Goal: Task Accomplishment & Management: Complete application form

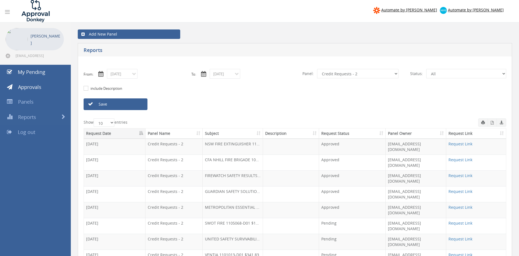
select select "number:9739"
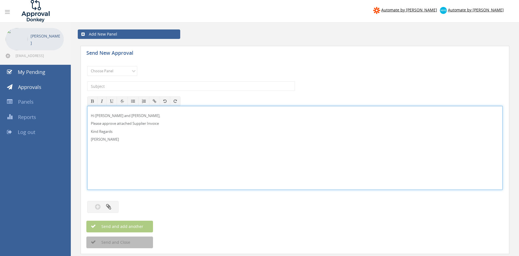
click at [99, 114] on p "Hi [PERSON_NAME] and [PERSON_NAME]," at bounding box center [295, 115] width 408 height 5
drag, startPoint x: 122, startPoint y: 143, endPoint x: 91, endPoint y: 110, distance: 44.8
click at [91, 110] on div "Hi [PERSON_NAME], Please approve attached Supplier Invoice Kind Regards [PERSON…" at bounding box center [294, 147] width 415 height 83
copy div "Hi [PERSON_NAME], Please approve attached Supplier Invoice Kind Regards [PERSON…"
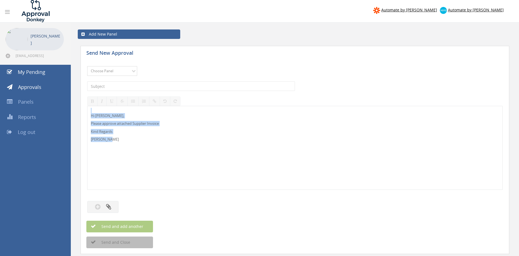
select select "9680"
click option "Alarm Suppliers - 2" at bounding box center [0, 0] width 0 height 0
click at [151, 85] on input "text" at bounding box center [191, 85] width 208 height 9
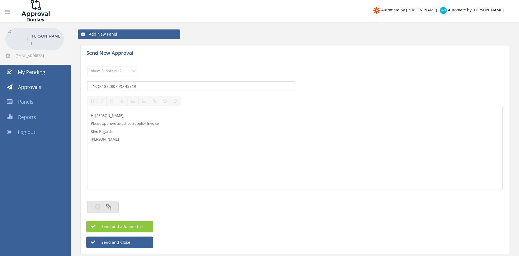
type input "TYCO 1882807 PO 43819"
click at [113, 205] on button "button" at bounding box center [102, 207] width 31 height 12
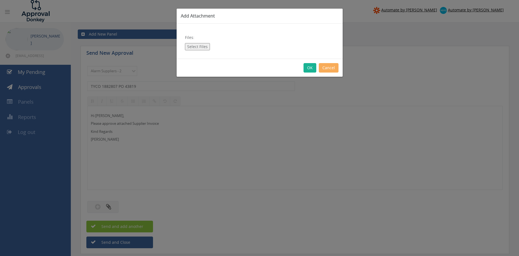
click at [201, 46] on button "Select Files" at bounding box center [197, 46] width 25 height 7
type input "C:\fakepath\TYCO 1882807 [DATE] PO 43819.pdf"
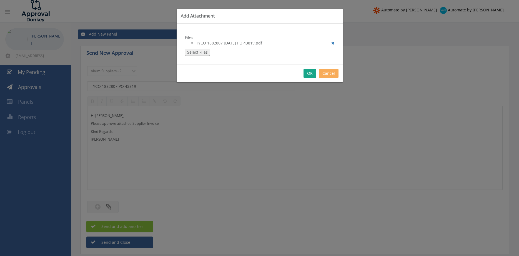
click at [309, 73] on button "OK" at bounding box center [310, 73] width 13 height 9
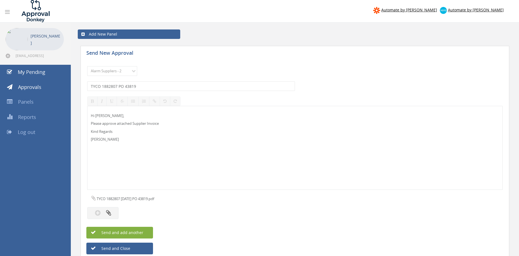
click at [146, 230] on button "Send and add another" at bounding box center [119, 233] width 67 height 12
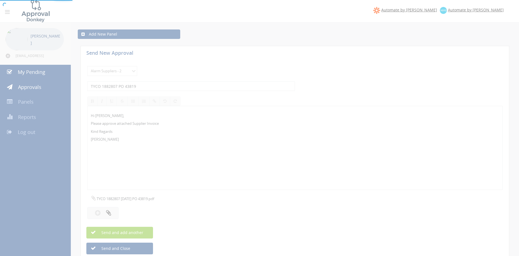
select select
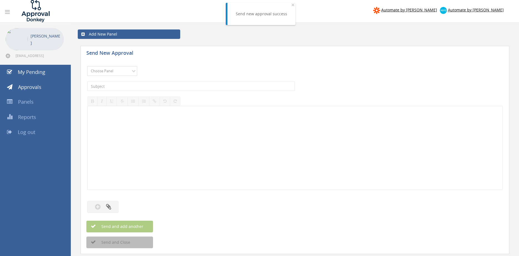
select select "9680"
click option "Alarm Suppliers - 2" at bounding box center [0, 0] width 0 height 0
click at [148, 88] on input "text" at bounding box center [191, 85] width 208 height 9
type input "TYCO 1882647 PO 43773"
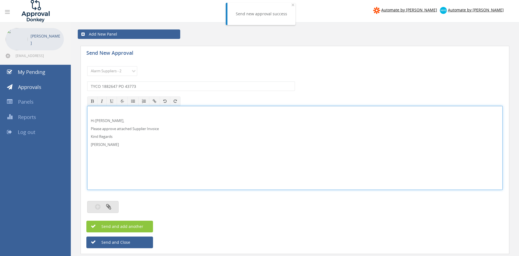
click at [115, 203] on button "button" at bounding box center [102, 207] width 31 height 12
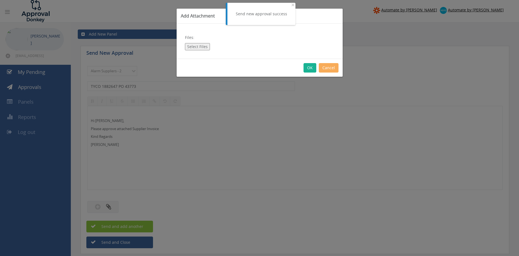
click at [194, 47] on button "Select Files" at bounding box center [197, 46] width 25 height 7
type input "C:\fakepath\TYCO 1882647 [DATE] PO 43773.pdf"
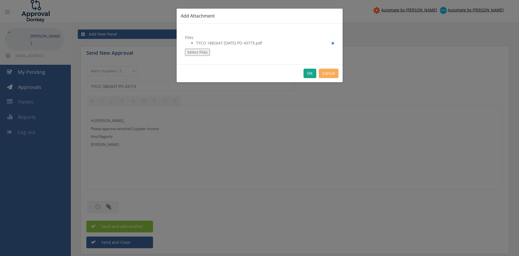
click at [308, 74] on button "OK" at bounding box center [310, 73] width 13 height 9
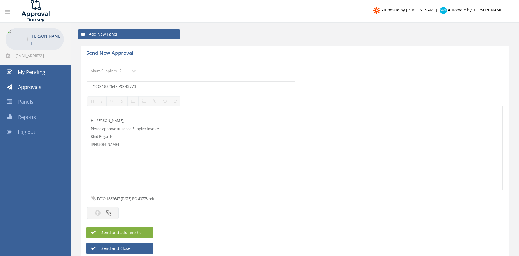
click at [135, 232] on span "Send and add another" at bounding box center [116, 232] width 54 height 5
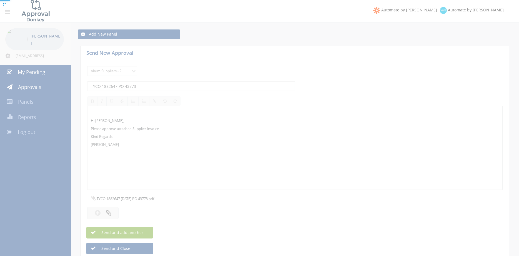
select select
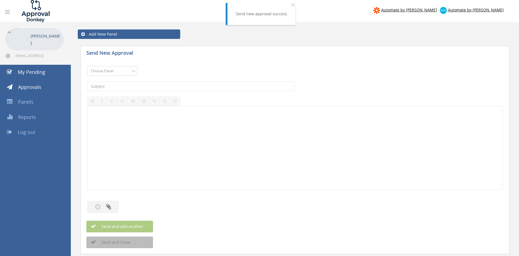
select select "9680"
click option "Alarm Suppliers - 2" at bounding box center [0, 0] width 0 height 0
click at [137, 88] on input "text" at bounding box center [191, 85] width 208 height 9
type input "TYCO 1882633 PO 43769"
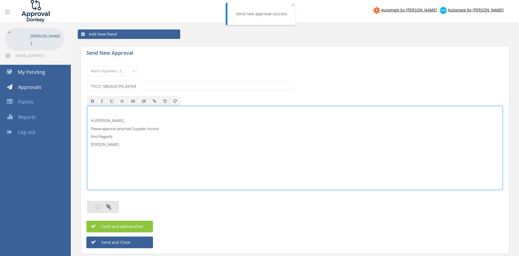
click at [111, 207] on button "button" at bounding box center [102, 207] width 31 height 12
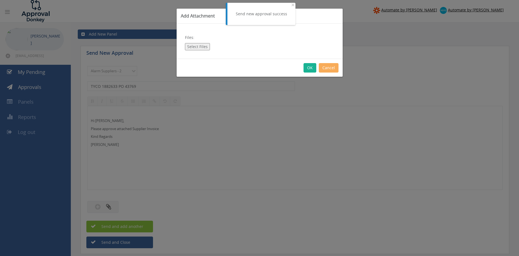
click at [202, 47] on button "Select Files" at bounding box center [197, 46] width 25 height 7
type input "C:\fakepath\TYCO 1882633 [DATE] PO 43769.pdf"
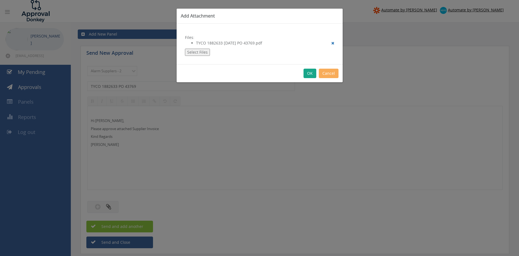
click at [310, 74] on button "OK" at bounding box center [310, 73] width 13 height 9
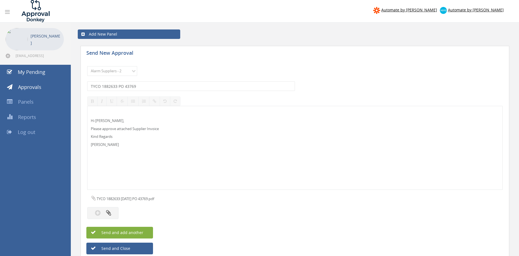
click at [148, 232] on button "Send and add another" at bounding box center [119, 233] width 67 height 12
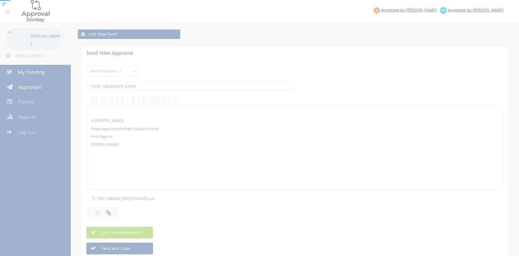
select select
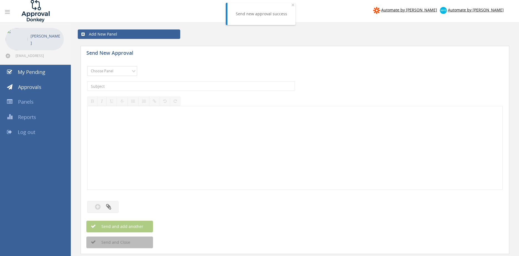
select select "9680"
click option "Alarm Suppliers - 2" at bounding box center [0, 0] width 0 height 0
click at [146, 87] on input "text" at bounding box center [191, 85] width 208 height 9
type input "TYCO 1882577 PO 43765"
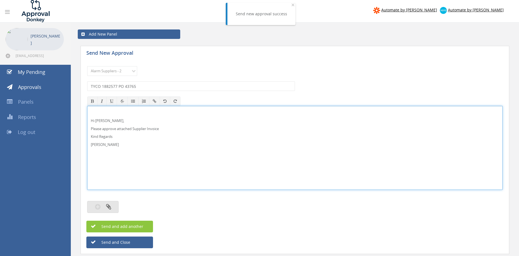
click at [104, 208] on button "button" at bounding box center [102, 207] width 31 height 12
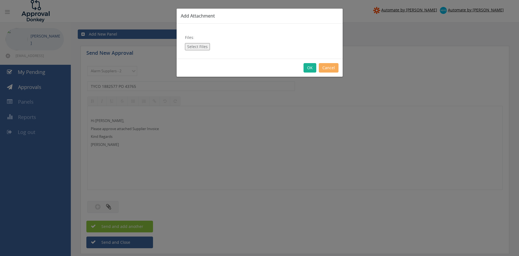
click at [195, 48] on button "Select Files" at bounding box center [197, 46] width 25 height 7
type input "C:\fakepath\TYCO 1882577 [DATE] PO 43765.pdf"
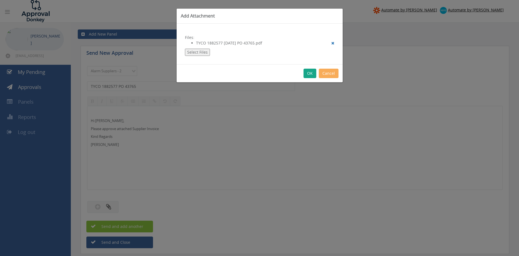
drag, startPoint x: 307, startPoint y: 75, endPoint x: 308, endPoint y: 78, distance: 3.7
click at [307, 75] on button "OK" at bounding box center [310, 73] width 13 height 9
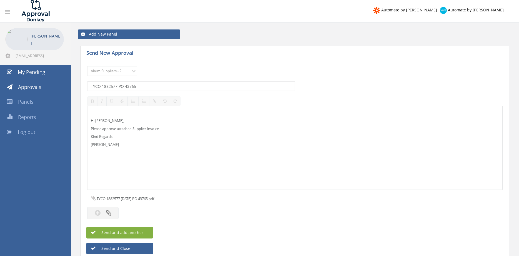
click at [148, 229] on button "Send and add another" at bounding box center [119, 233] width 67 height 12
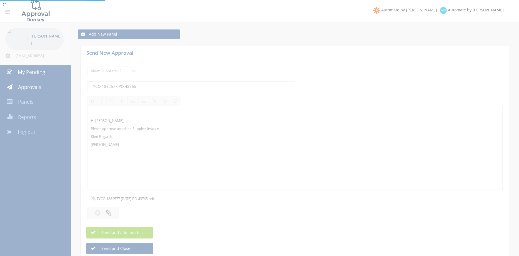
select select
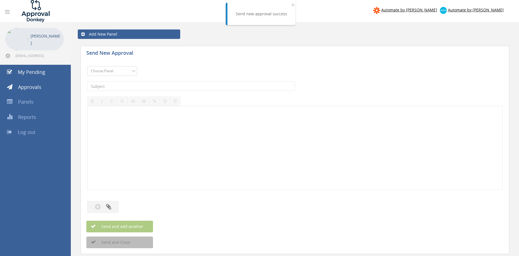
select select "9680"
click option "Alarm Suppliers - 2" at bounding box center [0, 0] width 0 height 0
click at [162, 84] on input "text" at bounding box center [191, 85] width 208 height 9
type input "TYCO 1882508 PO 43745"
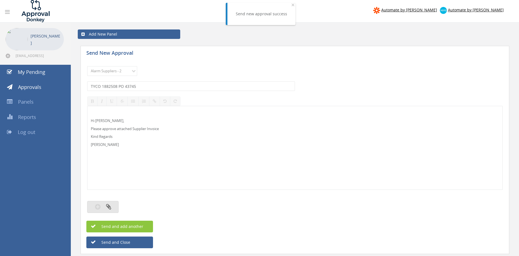
click at [111, 206] on button "button" at bounding box center [102, 207] width 31 height 12
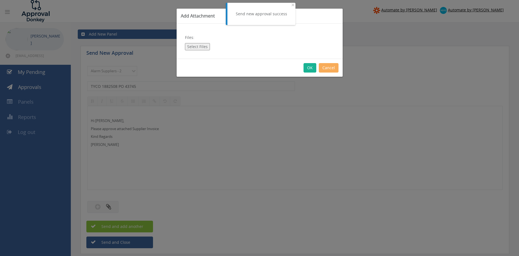
click at [194, 46] on button "Select Files" at bounding box center [197, 46] width 25 height 7
type input "C:\fakepath\TYCO 1882508 [DATE] PO 43745.pdf"
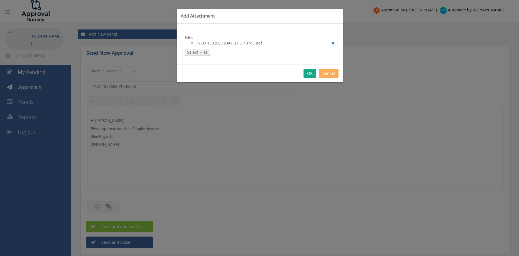
click at [308, 74] on button "OK" at bounding box center [310, 73] width 13 height 9
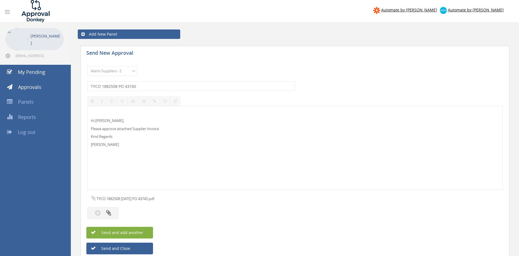
click at [147, 230] on button "Send and add another" at bounding box center [119, 233] width 67 height 12
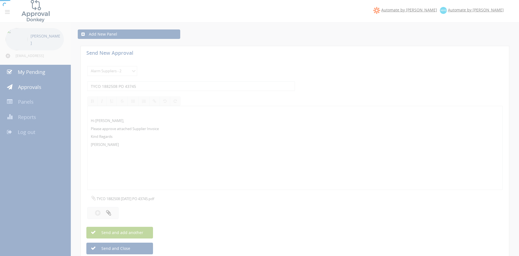
select select
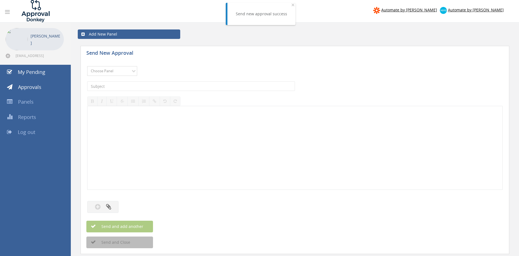
select select "9680"
click option "Alarm Suppliers - 2" at bounding box center [0, 0] width 0 height 0
click at [147, 87] on input "text" at bounding box center [191, 85] width 208 height 9
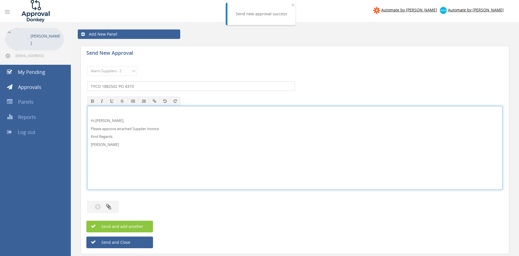
click at [128, 87] on input "TYCO 1882502 PO 4373" at bounding box center [191, 85] width 208 height 9
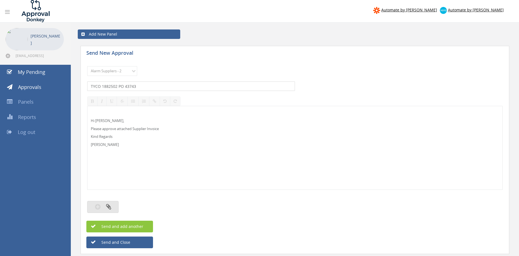
type input "TYCO 1882502 PO 43743"
click at [114, 204] on button "button" at bounding box center [102, 207] width 31 height 12
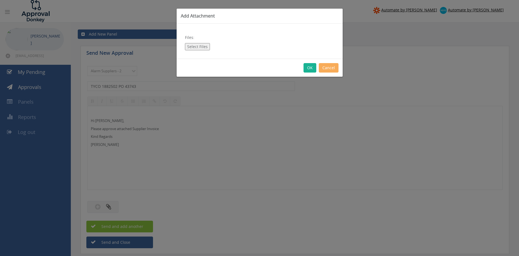
click at [197, 49] on button "Select Files" at bounding box center [197, 46] width 25 height 7
type input "C:\fakepath\TYCO 1882502 [DATE] PO 43743.pdf"
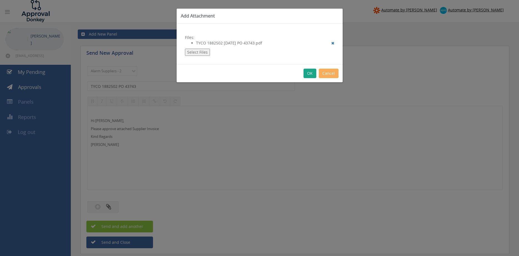
click at [309, 74] on button "OK" at bounding box center [310, 73] width 13 height 9
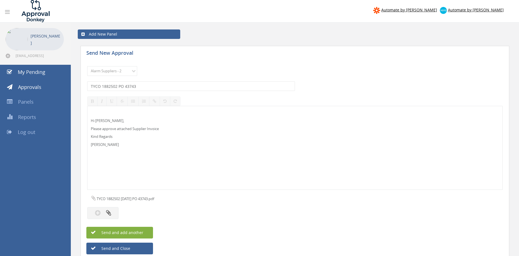
click at [147, 232] on button "Send and add another" at bounding box center [119, 233] width 67 height 12
select select
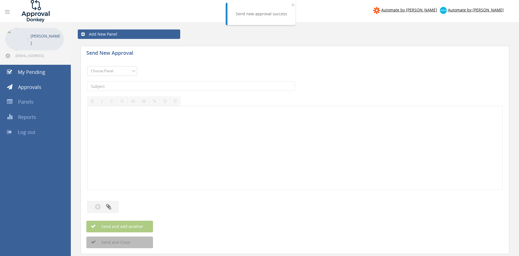
click at [87, 66] on select "Choose Panel Alarm Credits RG - 3 NZ Utilities Cable and SAI Global NZ Alarms-1…" at bounding box center [112, 71] width 50 height 10
select select "9680"
click option "Alarm Suppliers - 2" at bounding box center [0, 0] width 0 height 0
click at [142, 84] on input "text" at bounding box center [191, 85] width 208 height 9
type input "TYCO 1882433 PO 43718"
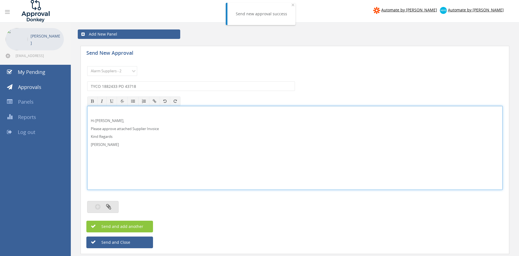
click at [114, 205] on button "button" at bounding box center [102, 207] width 31 height 12
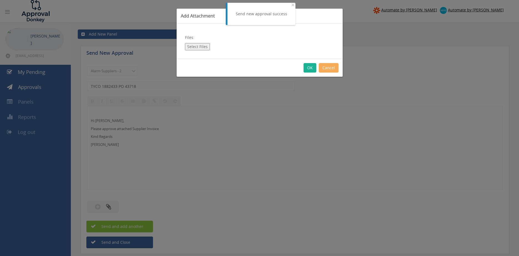
click at [201, 48] on button "Select Files" at bounding box center [197, 46] width 25 height 7
type input "C:\fakepath\TYCO 1882433 [DATE] PO 43718.pdf"
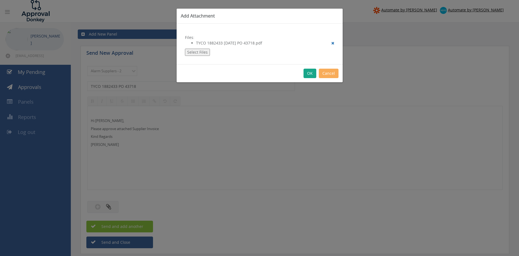
click at [308, 74] on button "OK" at bounding box center [310, 73] width 13 height 9
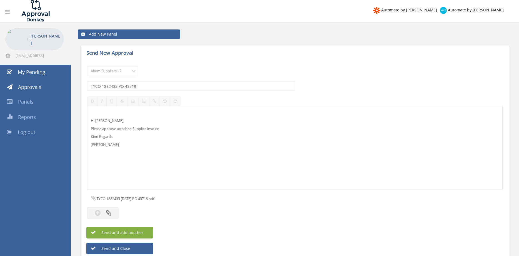
click at [144, 231] on button "Send and add another" at bounding box center [119, 233] width 67 height 12
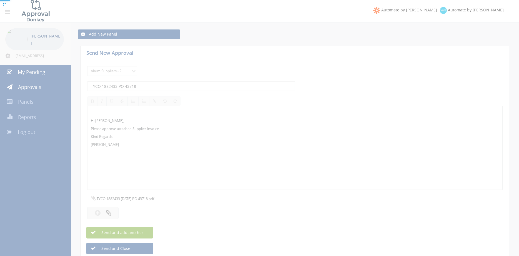
select select
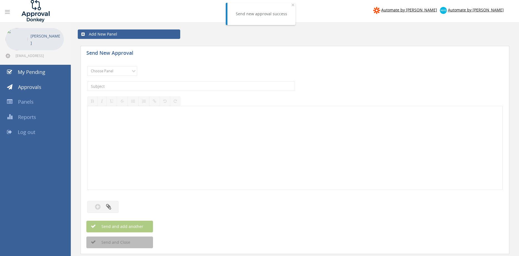
click at [122, 64] on div "Choose Panel Alarm Credits RG - 3 NZ Utilities Cable and SAI Global NZ Alarms-1…" at bounding box center [294, 70] width 415 height 15
select select "9680"
click option "Alarm Suppliers - 2" at bounding box center [0, 0] width 0 height 0
click at [153, 87] on input "text" at bounding box center [191, 85] width 208 height 9
type input "TYCO 1882407 PO 43714"
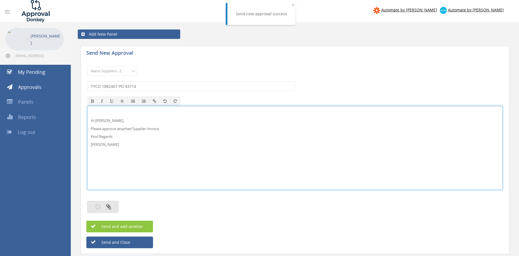
click at [112, 208] on button "button" at bounding box center [102, 207] width 31 height 12
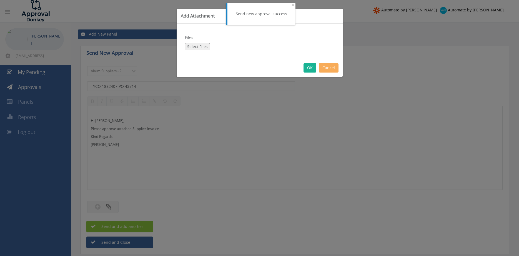
click at [197, 47] on button "Select Files" at bounding box center [197, 46] width 25 height 7
type input "C:\fakepath\TYCO 1882407 [DATE] PO 43714.pdf"
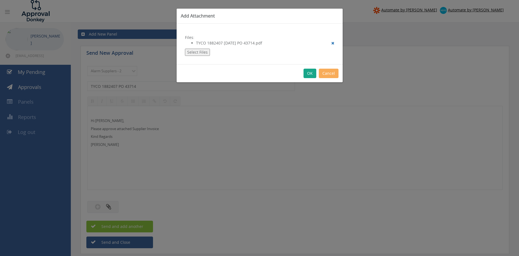
click at [311, 76] on button "OK" at bounding box center [310, 73] width 13 height 9
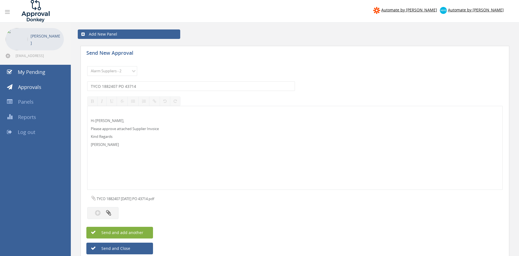
click at [138, 231] on span "Send and add another" at bounding box center [116, 232] width 54 height 5
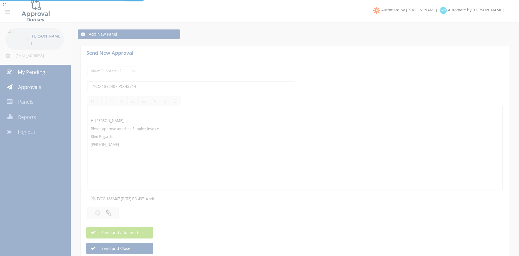
select select
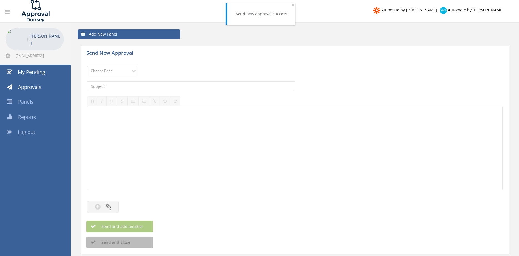
select select "9680"
click option "Alarm Suppliers - 2" at bounding box center [0, 0] width 0 height 0
click at [155, 85] on input "text" at bounding box center [191, 85] width 208 height 9
type input "TYCO 1882399 PO 43711"
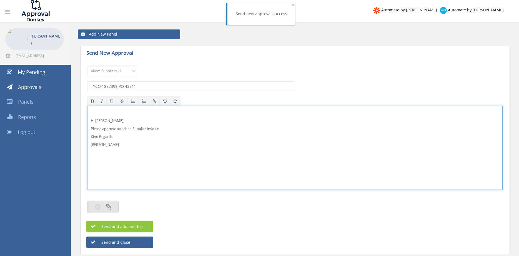
click at [111, 207] on icon "button" at bounding box center [108, 206] width 5 height 6
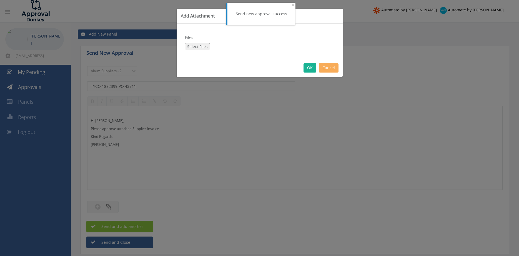
click at [192, 48] on button "Select Files" at bounding box center [197, 46] width 25 height 7
type input "C:\fakepath\TYCO 1882399 [DATE] PO 43711.pdf"
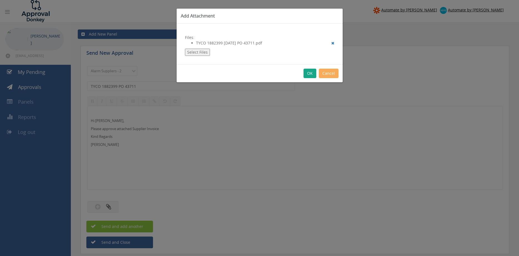
drag, startPoint x: 308, startPoint y: 70, endPoint x: 320, endPoint y: 95, distance: 28.1
click at [307, 70] on button "OK" at bounding box center [310, 73] width 13 height 9
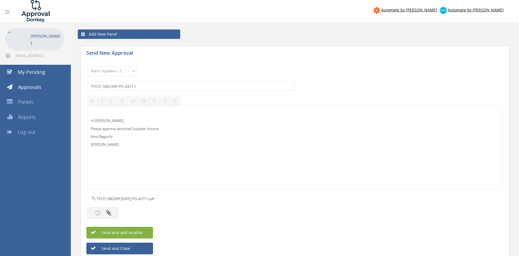
click at [144, 233] on button "Send and add another" at bounding box center [119, 233] width 67 height 12
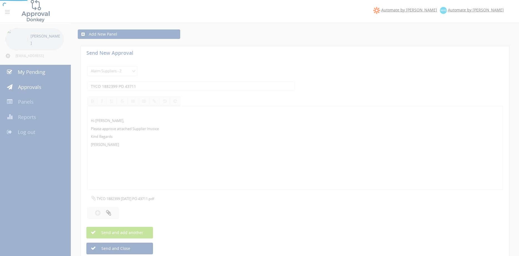
select select
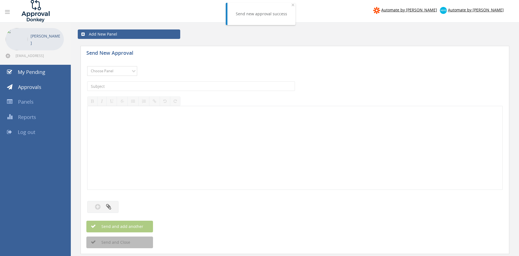
click at [87, 66] on select "Choose Panel Alarm Credits RG - 3 NZ Utilities Cable and SAI Global NZ Alarms-1…" at bounding box center [112, 71] width 50 height 10
select select "9680"
click option "Alarm Suppliers - 2" at bounding box center [0, 0] width 0 height 0
click at [141, 88] on input "text" at bounding box center [191, 85] width 208 height 9
type input "TYCO 1882358 PO 43704"
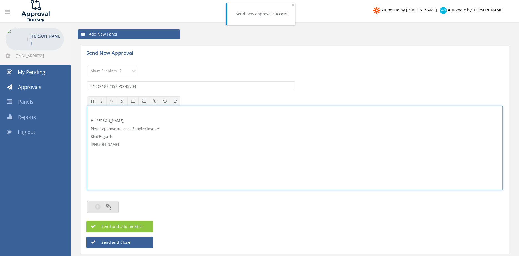
click at [108, 207] on icon "button" at bounding box center [108, 206] width 5 height 6
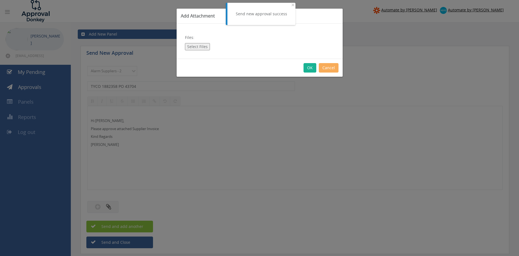
click at [205, 48] on button "Select Files" at bounding box center [197, 46] width 25 height 7
type input "C:\fakepath\TYCO 1882358 [DATE] PO 43704.pdf"
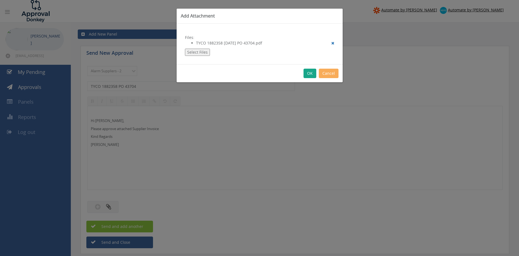
click at [306, 74] on button "OK" at bounding box center [310, 73] width 13 height 9
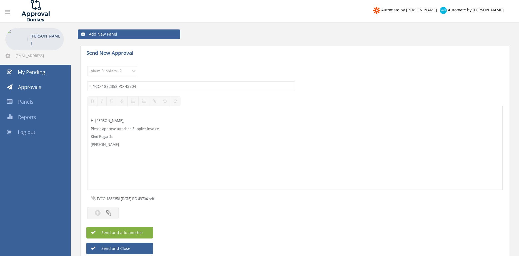
click at [146, 232] on button "Send and add another" at bounding box center [119, 233] width 67 height 12
select select
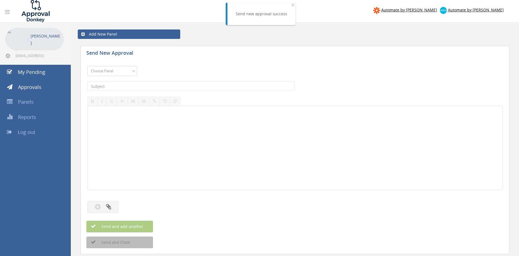
select select "9680"
click option "Alarm Suppliers - 2" at bounding box center [0, 0] width 0 height 0
click at [147, 85] on input "text" at bounding box center [191, 85] width 208 height 9
type input "TYCO 1882274 PO 43692"
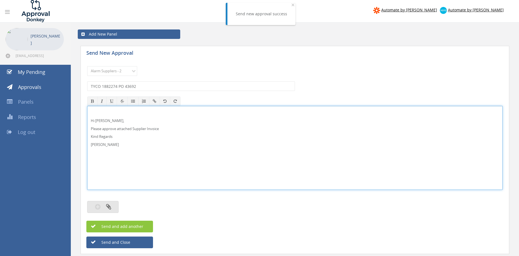
click at [101, 211] on button "button" at bounding box center [102, 207] width 31 height 12
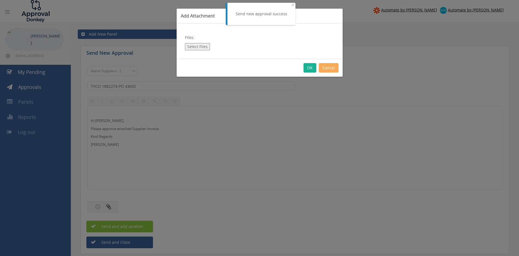
click at [199, 47] on button "Select Files" at bounding box center [197, 46] width 25 height 7
type input "C:\fakepath\TYCO 1882274 [DATE] PO 43692.pdf"
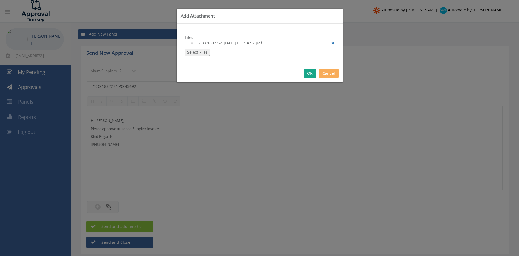
click at [309, 74] on button "OK" at bounding box center [310, 73] width 13 height 9
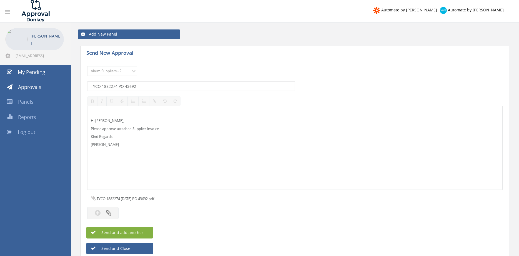
click at [147, 230] on button "Send and add another" at bounding box center [119, 233] width 67 height 12
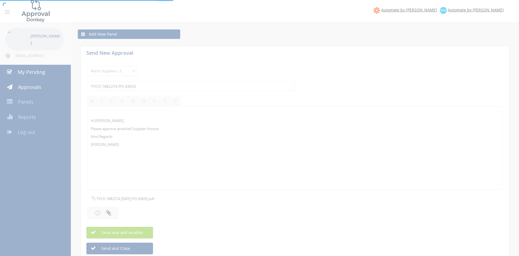
select select
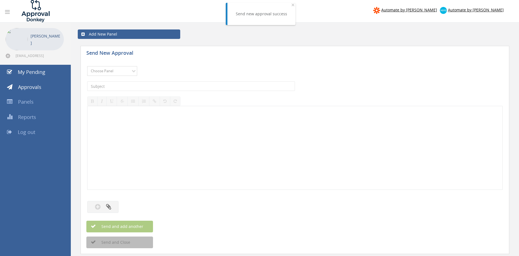
select select "9680"
click option "Alarm Suppliers - 2" at bounding box center [0, 0] width 0 height 0
click at [152, 84] on input "text" at bounding box center [191, 85] width 208 height 9
type input "TYCO 1881862 PO 43582"
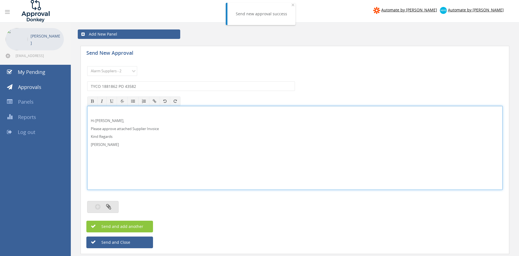
click at [114, 206] on button "button" at bounding box center [102, 207] width 31 height 12
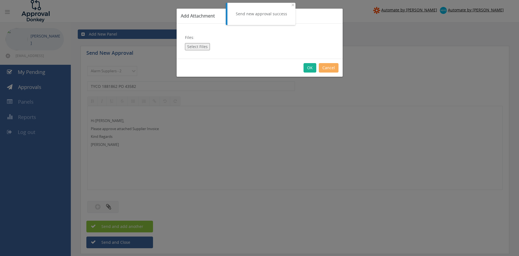
click at [204, 45] on button "Select Files" at bounding box center [197, 46] width 25 height 7
type input "C:\fakepath\TYCO 1881862 [DATE] PO 43582.pdf"
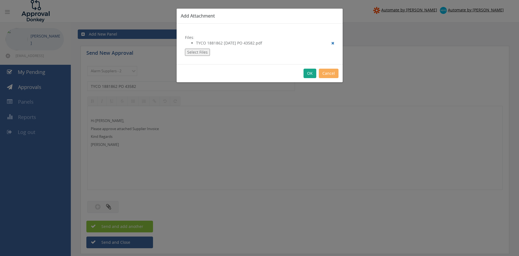
click at [309, 73] on button "OK" at bounding box center [310, 73] width 13 height 9
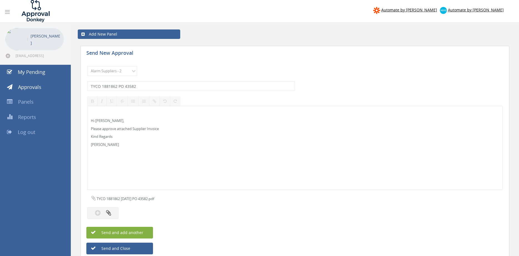
click at [144, 234] on button "Send and add another" at bounding box center [119, 233] width 67 height 12
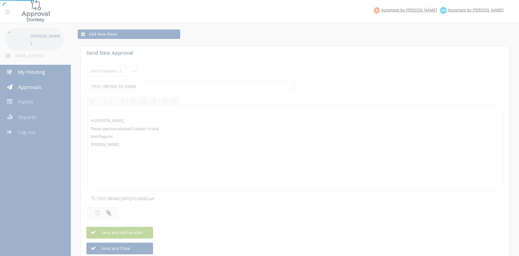
select select
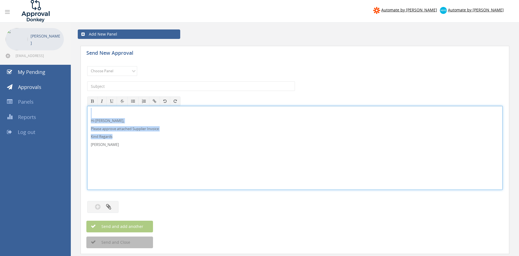
drag, startPoint x: 99, startPoint y: 145, endPoint x: 98, endPoint y: 116, distance: 29.2
click at [87, 109] on div "Hi [PERSON_NAME], Please approve attached Supplier Invoice Kind Regards [PERSON…" at bounding box center [294, 148] width 415 height 84
copy div "Hi [PERSON_NAME], Please approve attached Supplier Invoice Kind Regards"
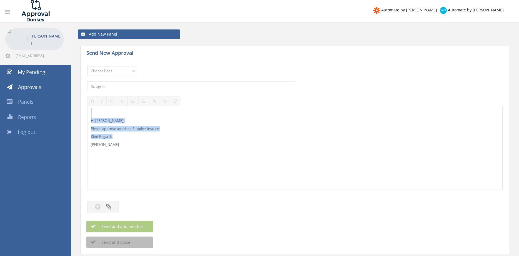
click at [87, 66] on select "Choose Panel Alarm Credits RG - 3 NZ Utilities Cable and SAI Global NZ Alarms-1…" at bounding box center [112, 71] width 50 height 10
select select "9680"
click option "Alarm Suppliers - 2" at bounding box center [0, 0] width 0 height 0
click at [146, 84] on input "text" at bounding box center [191, 85] width 208 height 9
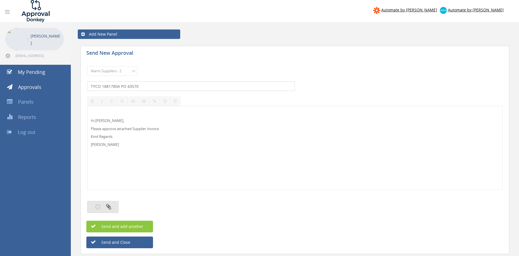
type input "TYCO 1881780A PO 43570"
click at [117, 209] on button "button" at bounding box center [102, 207] width 31 height 12
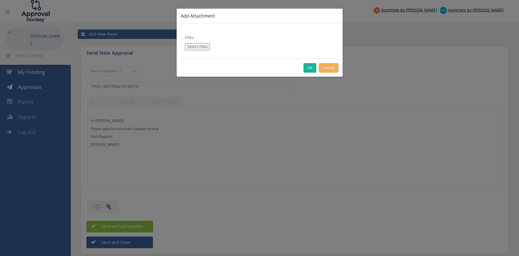
click at [201, 45] on button "Select Files" at bounding box center [197, 46] width 25 height 7
type input "C:\fakepath\TYCO 1881780A [DATE] PO 43570.pdf"
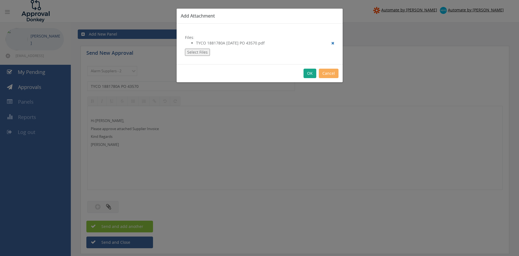
click at [309, 74] on button "OK" at bounding box center [310, 73] width 13 height 9
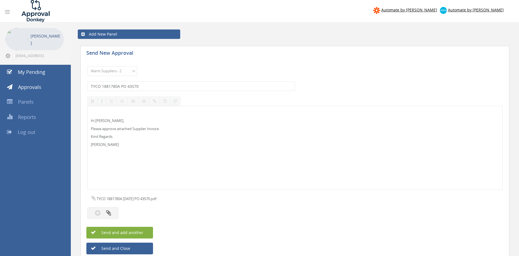
click at [142, 230] on span "Send and add another" at bounding box center [116, 232] width 54 height 5
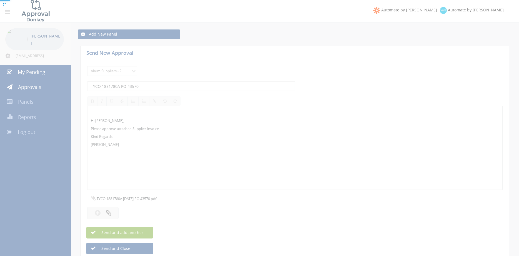
select select
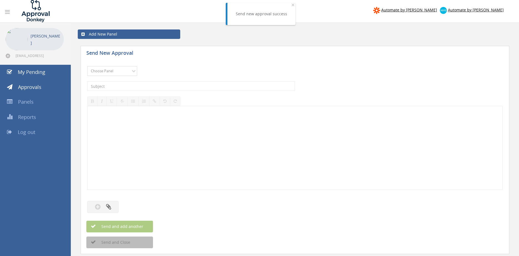
select select "9680"
click option "Alarm Suppliers - 2" at bounding box center [0, 0] width 0 height 0
click at [141, 86] on input "text" at bounding box center [191, 85] width 208 height 9
type input "TYCO 1881755A PO 43560"
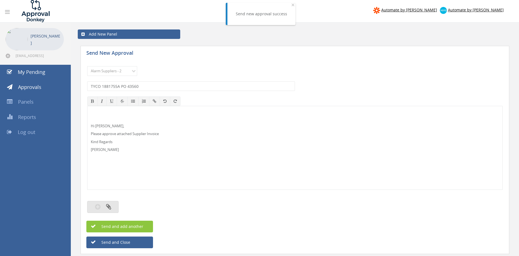
click at [106, 209] on button "button" at bounding box center [102, 207] width 31 height 12
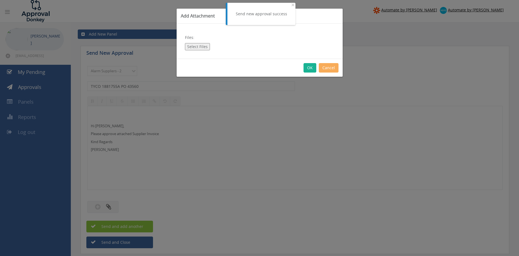
click at [191, 50] on button "Select Files" at bounding box center [197, 46] width 25 height 7
type input "C:\fakepath\TYCO 1881755A [DATE] PO 43560.pdf"
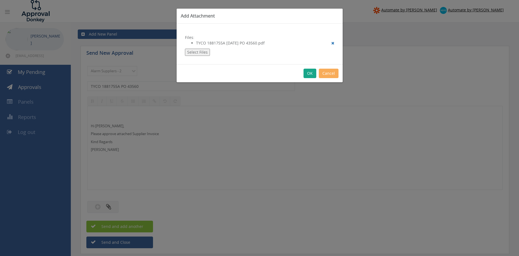
click at [309, 74] on button "OK" at bounding box center [310, 73] width 13 height 9
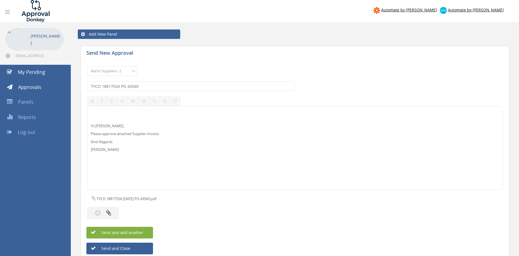
click at [144, 232] on button "Send and add another" at bounding box center [119, 233] width 67 height 12
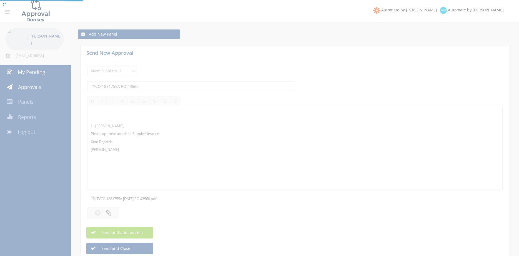
select select
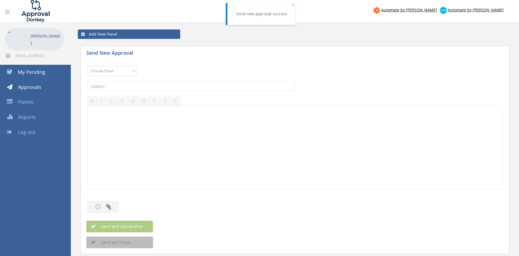
click at [123, 70] on select "Choose Panel Alarm Credits RG - 3 NZ Utilities Cable and SAI Global NZ Alarms-1…" at bounding box center [112, 71] width 50 height 10
select select "9680"
click option "Alarm Suppliers - 2" at bounding box center [0, 0] width 0 height 0
click at [155, 88] on input "text" at bounding box center [191, 85] width 208 height 9
type input "TYCO 1881709 PO 43548"
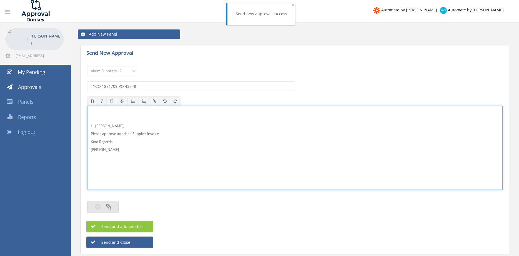
click at [109, 207] on icon "button" at bounding box center [108, 206] width 5 height 6
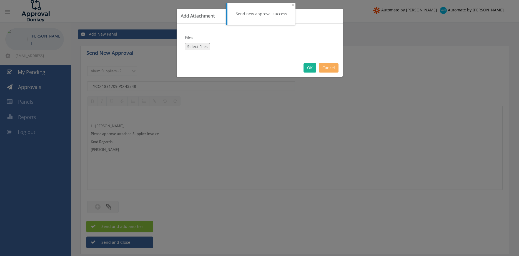
click at [190, 47] on button "Select Files" at bounding box center [197, 46] width 25 height 7
type input "C:\fakepath\TYCO 1881709 [DATE] PO 43548.pdf"
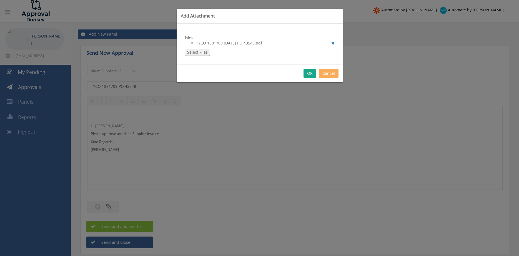
click at [308, 74] on button "OK" at bounding box center [310, 73] width 13 height 9
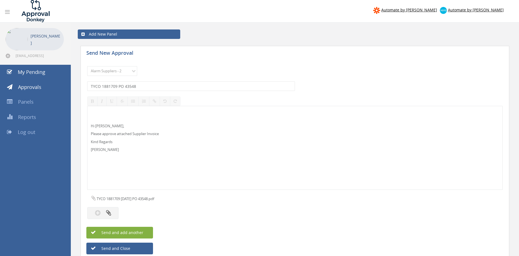
click at [141, 229] on button "Send and add another" at bounding box center [119, 233] width 67 height 12
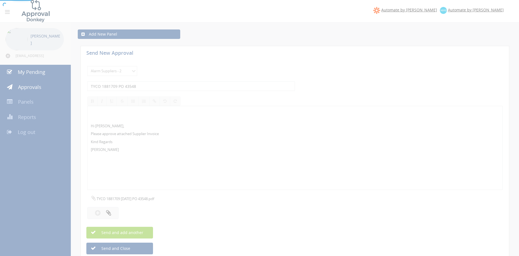
select select
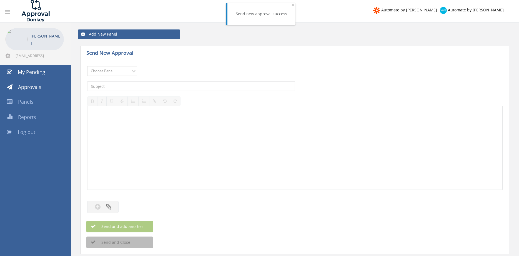
select select "9680"
click option "Alarm Suppliers - 2" at bounding box center [0, 0] width 0 height 0
click at [144, 86] on input "text" at bounding box center [191, 85] width 208 height 9
type input "TYCO 1881302C PO 43411"
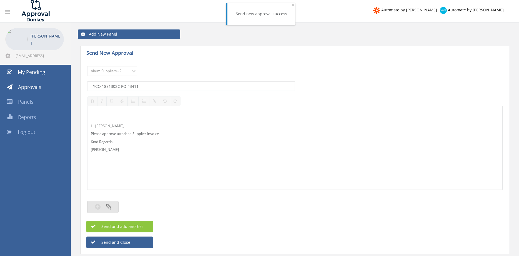
click at [110, 205] on icon "button" at bounding box center [108, 206] width 5 height 6
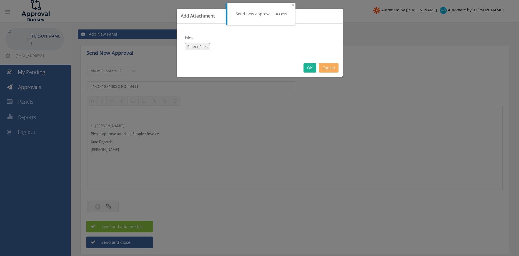
click at [194, 48] on button "Select Files" at bounding box center [197, 46] width 25 height 7
type input "C:\fakepath\TYCO 1881302C [DATE] PO 43411.pdf"
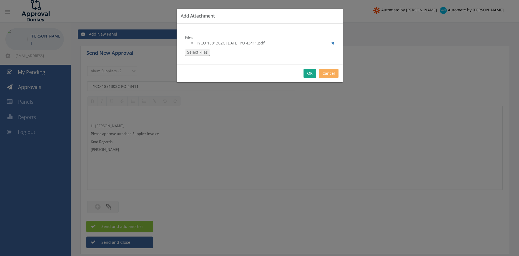
click at [306, 74] on button "OK" at bounding box center [310, 73] width 13 height 9
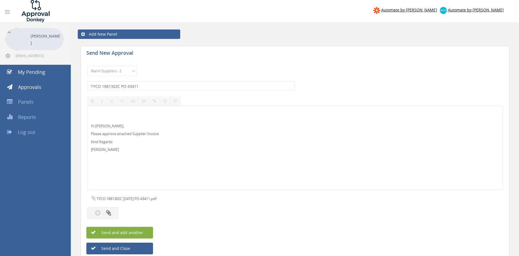
click at [145, 232] on button "Send and add another" at bounding box center [119, 233] width 67 height 12
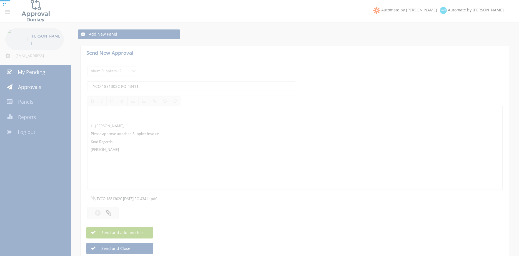
select select
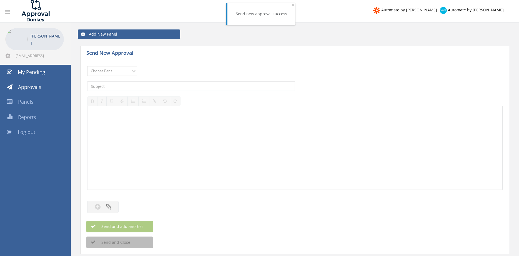
select select "9680"
click option "Alarm Suppliers - 2" at bounding box center [0, 0] width 0 height 0
click at [140, 86] on input "text" at bounding box center [191, 85] width 208 height 9
type input "TYCO 1881302B PO 43411"
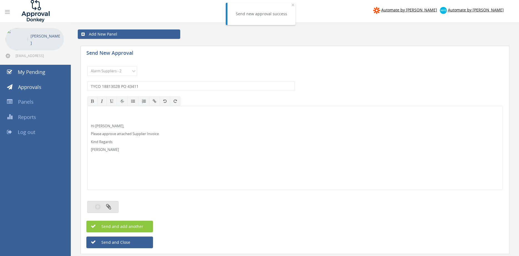
click at [109, 205] on icon "button" at bounding box center [108, 206] width 5 height 6
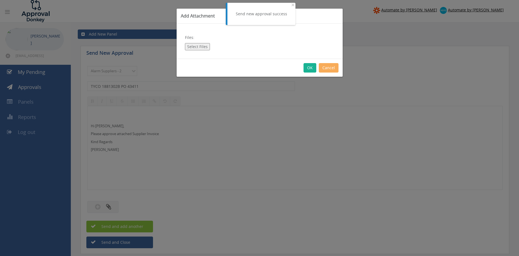
click at [195, 47] on button "Select Files" at bounding box center [197, 46] width 25 height 7
type input "C:\fakepath\TYCO 1881302B [DATE] PO 43411.pdf"
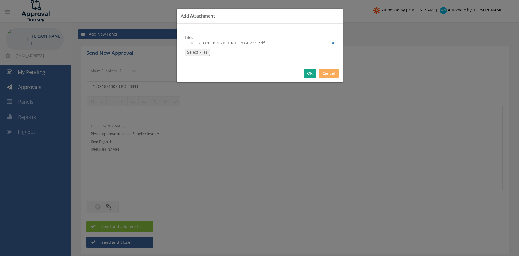
click at [308, 75] on button "OK" at bounding box center [310, 73] width 13 height 9
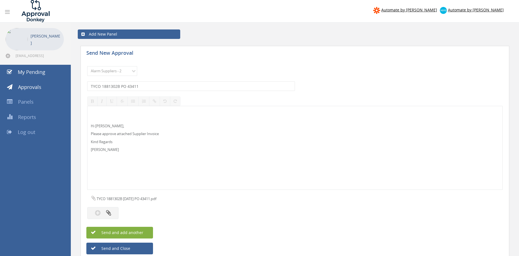
click at [140, 230] on span "Send and add another" at bounding box center [116, 232] width 54 height 5
select select
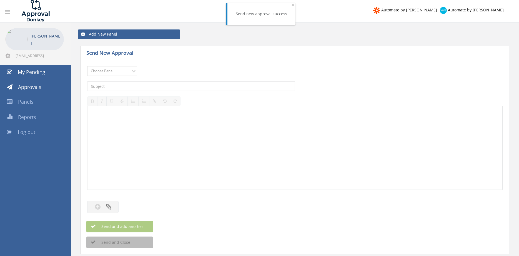
select select "9680"
click option "Alarm Suppliers - 2" at bounding box center [0, 0] width 0 height 0
click at [136, 88] on input "text" at bounding box center [191, 85] width 208 height 9
type input "TYCO 1881302A PO 43411"
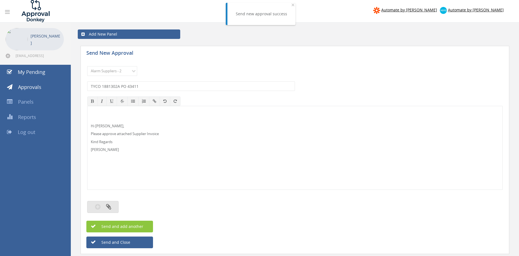
click at [112, 206] on button "button" at bounding box center [102, 207] width 31 height 12
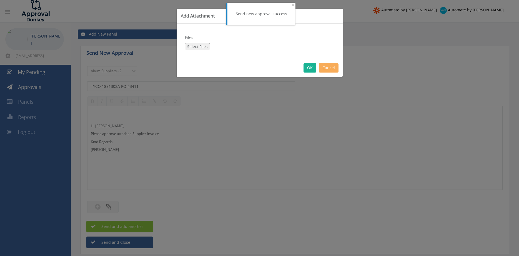
click at [200, 44] on button "Select Files" at bounding box center [197, 46] width 25 height 7
type input "C:\fakepath\TYCO 1881302A [DATE] PO 43411.pdf"
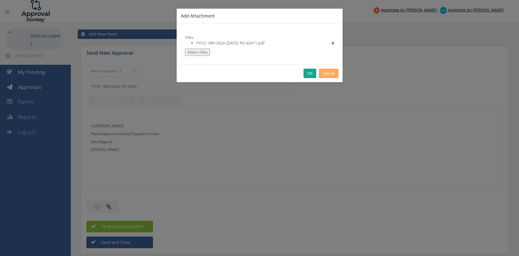
click at [309, 74] on button "OK" at bounding box center [310, 73] width 13 height 9
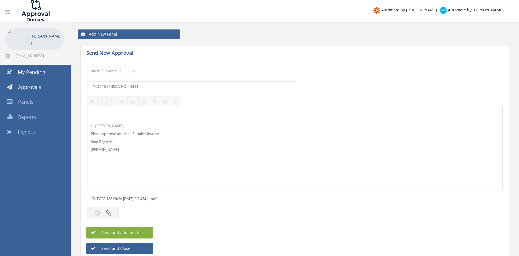
click at [139, 233] on span "Send and add another" at bounding box center [116, 232] width 54 height 5
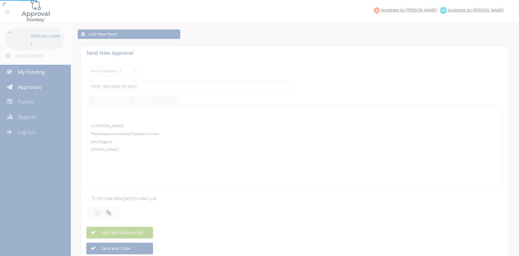
select select
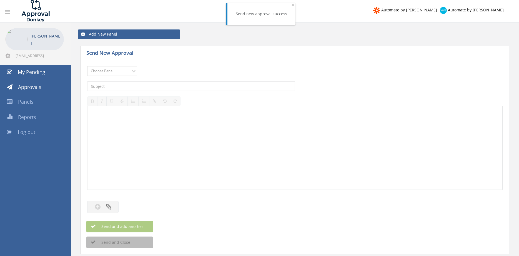
select select "9680"
click option "Alarm Suppliers - 2" at bounding box center [0, 0] width 0 height 0
click at [142, 87] on input "text" at bounding box center [191, 85] width 208 height 9
type input "TYCO 1881147 PO 43360"
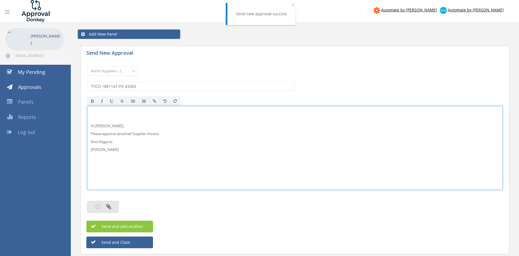
click at [111, 207] on button "button" at bounding box center [102, 207] width 31 height 12
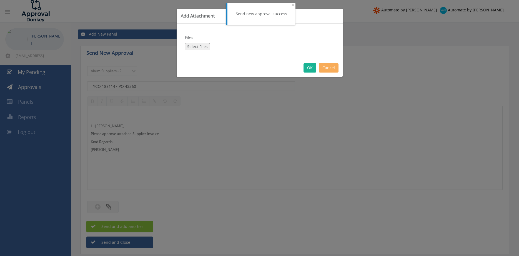
click at [193, 47] on button "Select Files" at bounding box center [197, 46] width 25 height 7
type input "C:\fakepath\TYCO 1881147 [DATE] PO 43360.pdf"
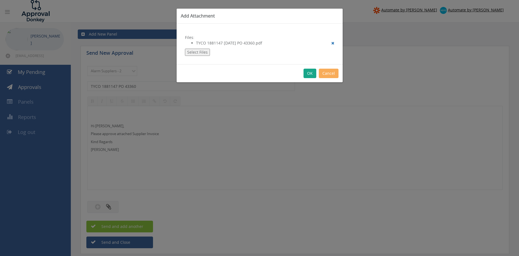
click at [311, 73] on button "OK" at bounding box center [310, 73] width 13 height 9
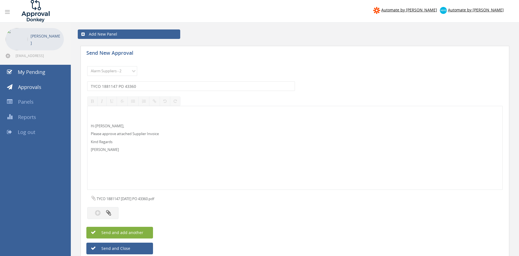
click at [146, 230] on button "Send and add another" at bounding box center [119, 233] width 67 height 12
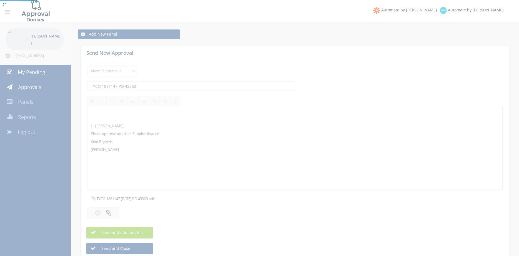
select select
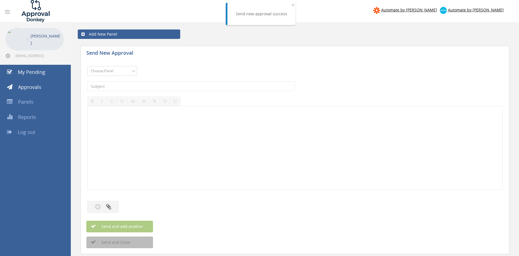
select select "9680"
click option "Alarm Suppliers - 2" at bounding box center [0, 0] width 0 height 0
click at [150, 84] on input "text" at bounding box center [191, 85] width 208 height 9
type input "TYCO 1880980 PO 43311"
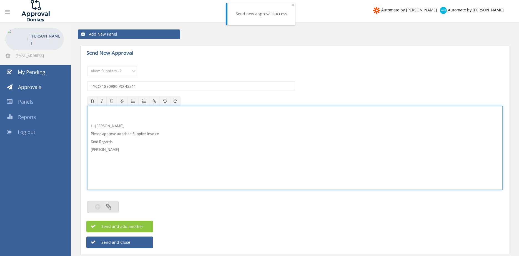
click at [109, 205] on icon "button" at bounding box center [108, 206] width 5 height 6
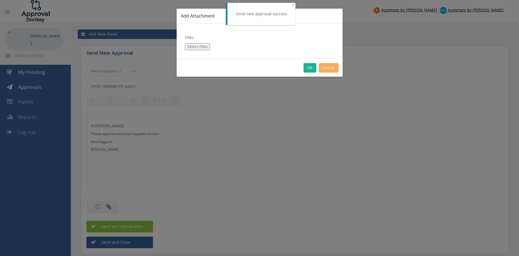
click at [198, 46] on button "Select Files" at bounding box center [197, 46] width 25 height 7
type input "C:\fakepath\TYCO 1880980 [DATE] PO 43311.pdf"
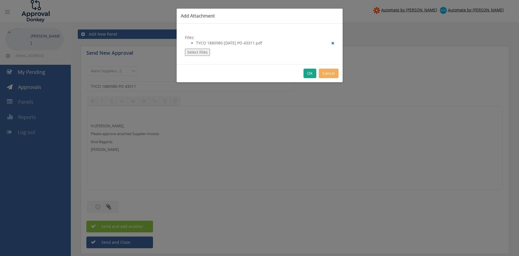
click at [309, 72] on button "OK" at bounding box center [310, 73] width 13 height 9
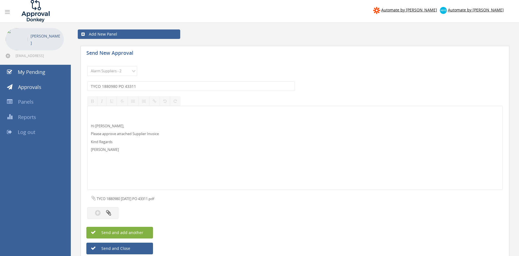
click at [141, 232] on span "Send and add another" at bounding box center [116, 232] width 54 height 5
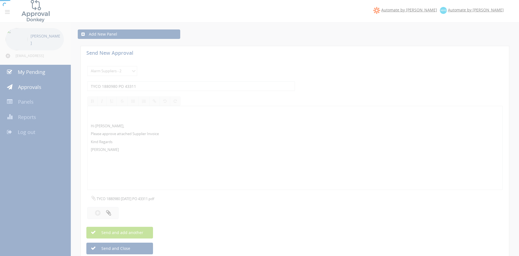
select select
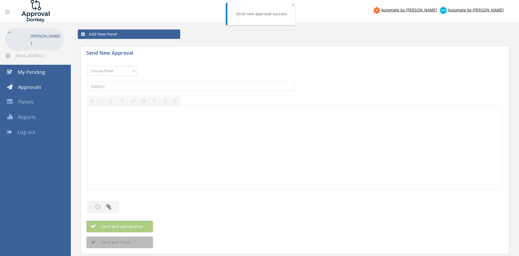
select select "9680"
click option "Alarm Suppliers - 2" at bounding box center [0, 0] width 0 height 0
click at [142, 85] on input "text" at bounding box center [191, 85] width 208 height 9
type input "TYCO 1880843A PO 43276"
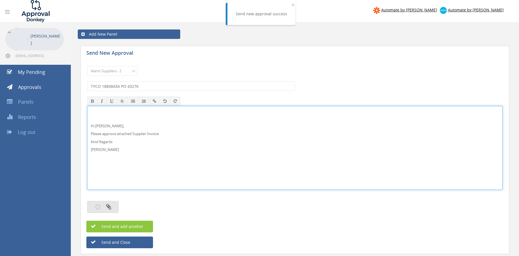
click at [113, 205] on button "button" at bounding box center [102, 207] width 31 height 12
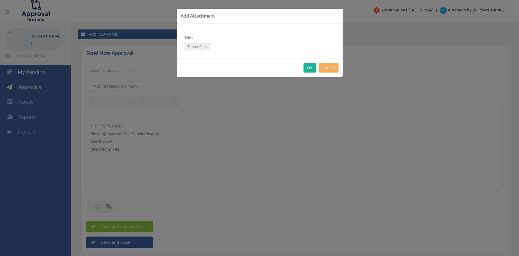
click at [200, 49] on button "Select Files" at bounding box center [197, 46] width 25 height 7
type input "C:\fakepath\TYCO 1880843A [DATE] PO 43276.pdf"
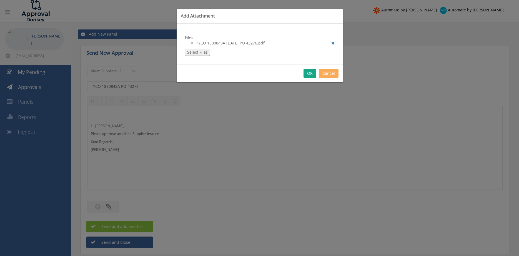
click at [311, 75] on button "OK" at bounding box center [310, 73] width 13 height 9
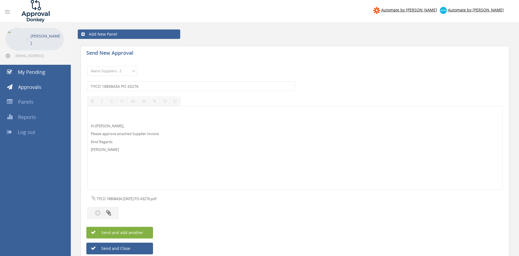
click at [147, 231] on button "Send and add another" at bounding box center [119, 233] width 67 height 12
select select
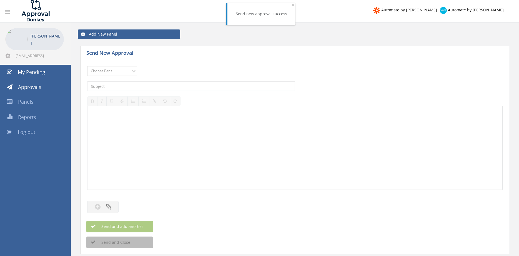
select select "9680"
click option "Alarm Suppliers - 2" at bounding box center [0, 0] width 0 height 0
click at [138, 87] on input "text" at bounding box center [191, 85] width 208 height 9
type input "TYCO 1880688B PO 43232"
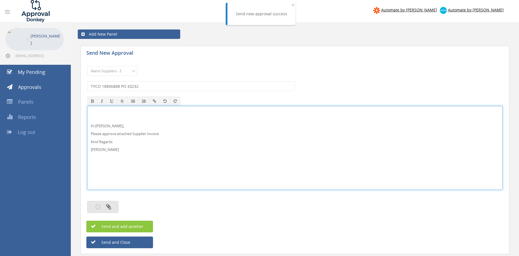
click at [111, 206] on icon "button" at bounding box center [108, 206] width 5 height 6
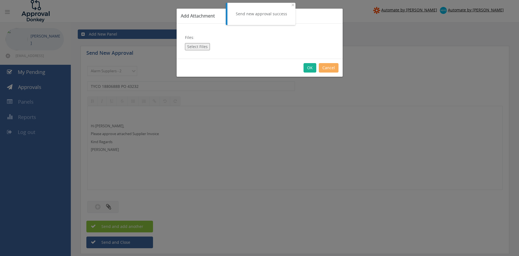
click at [200, 44] on button "Select Files" at bounding box center [197, 46] width 25 height 7
type input "C:\fakepath\TYCO 1880688B [DATE] PO 43232.pdf"
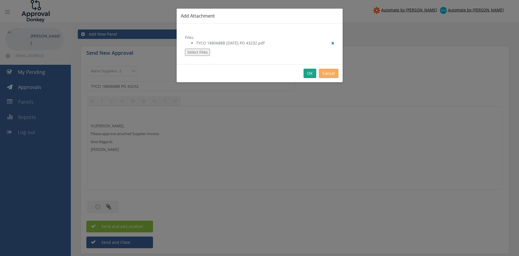
click at [310, 72] on button "OK" at bounding box center [310, 73] width 13 height 9
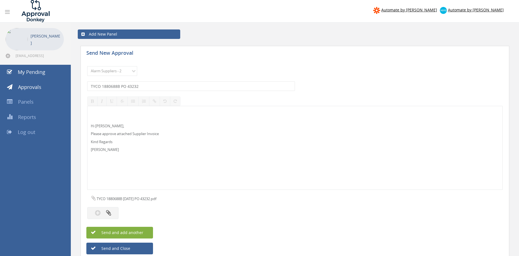
click at [144, 229] on button "Send and add another" at bounding box center [119, 233] width 67 height 12
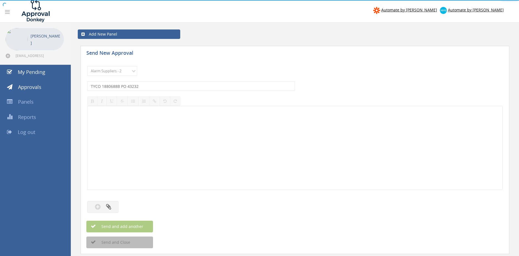
select select
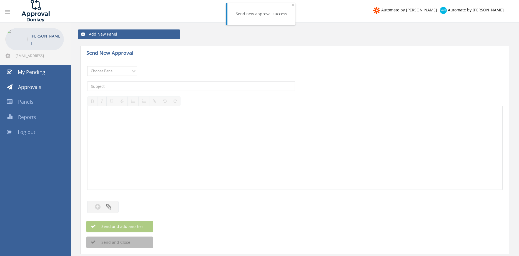
select select "9680"
click option "Alarm Suppliers - 2" at bounding box center [0, 0] width 0 height 0
click at [141, 84] on input "text" at bounding box center [191, 85] width 208 height 9
type input "TYCO 1879888A PO 43045"
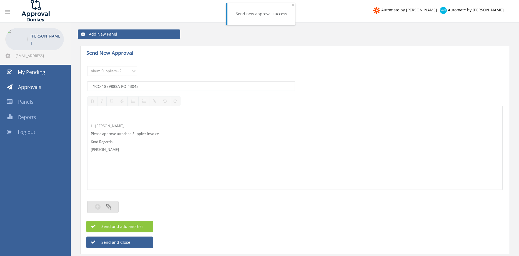
click at [113, 204] on button "button" at bounding box center [102, 207] width 31 height 12
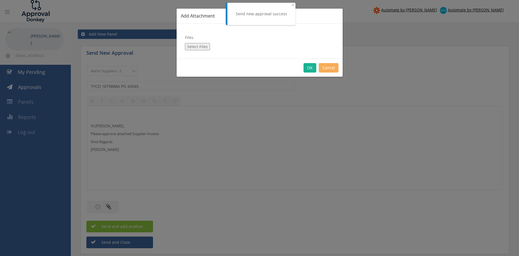
click at [191, 48] on button "Select Files" at bounding box center [197, 46] width 25 height 7
type input "C:\fakepath\TYCO 1879888A [DATE] PO 43045.pdf"
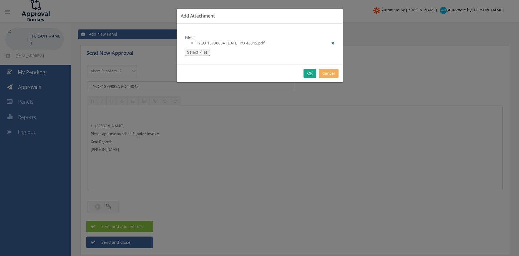
click at [308, 72] on button "OK" at bounding box center [310, 73] width 13 height 9
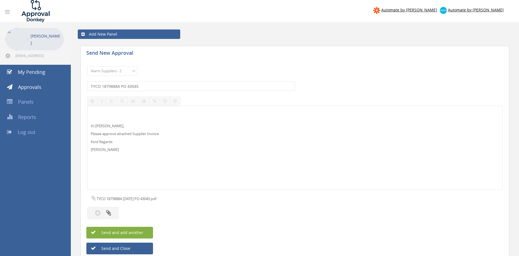
click at [147, 232] on button "Send and add another" at bounding box center [119, 233] width 67 height 12
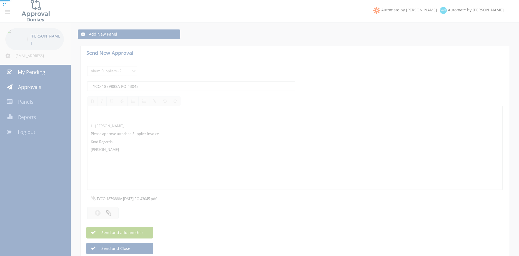
select select
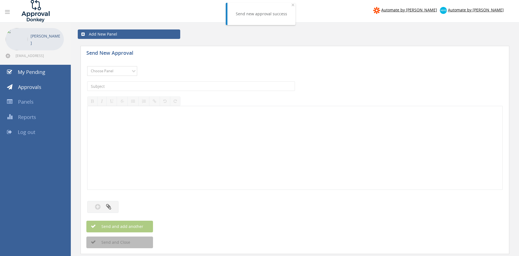
select select "9680"
click option "Alarm Suppliers - 2" at bounding box center [0, 0] width 0 height 0
click at [136, 86] on input "text" at bounding box center [191, 85] width 208 height 9
type input "OLYMPIC 120265 PO 43588"
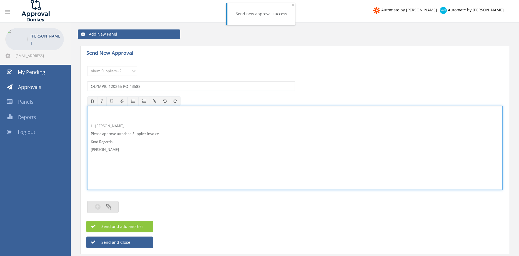
click at [109, 208] on icon "button" at bounding box center [108, 206] width 5 height 6
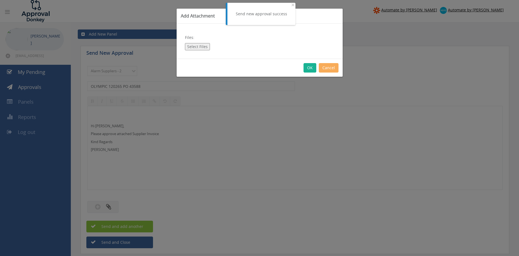
click at [203, 48] on button "Select Files" at bounding box center [197, 46] width 25 height 7
type input "C:\fakepath\OLYMPIC 120265 [DATE] PO 43588.pdf"
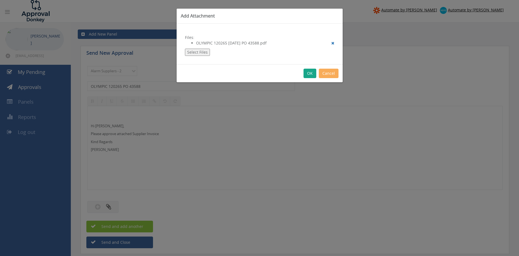
click at [306, 72] on button "OK" at bounding box center [310, 73] width 13 height 9
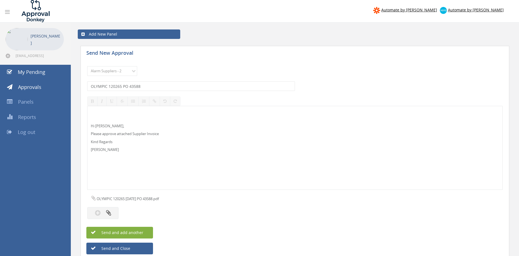
click at [144, 230] on button "Send and add another" at bounding box center [119, 233] width 67 height 12
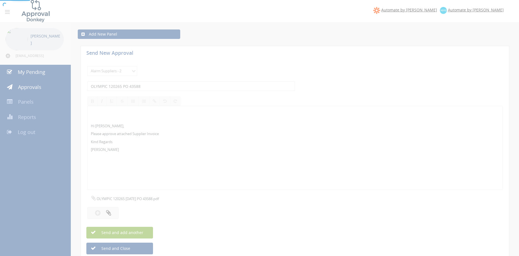
select select
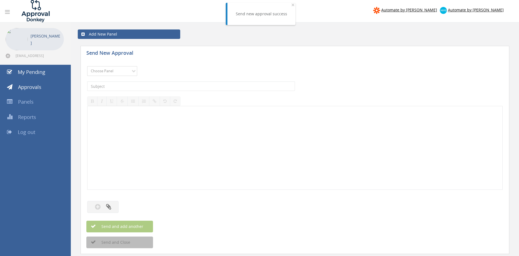
select select "9680"
click option "Alarm Suppliers - 2" at bounding box center [0, 0] width 0 height 0
click at [142, 86] on input "text" at bounding box center [191, 85] width 208 height 9
type input "[PERSON_NAME] 956072457 PO 43156"
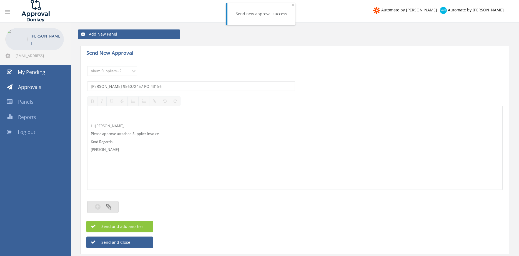
click at [114, 204] on button "button" at bounding box center [102, 207] width 31 height 12
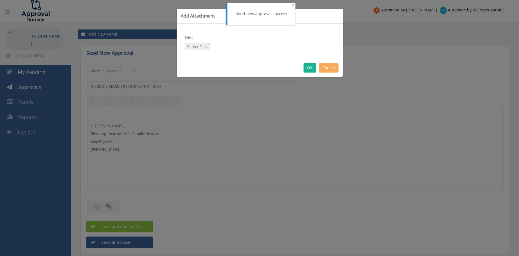
click at [202, 48] on button "Select Files" at bounding box center [197, 46] width 25 height 7
type input "C:\fakepath\[PERSON_NAME] 956072457 [DATE] PO 43156.pdf"
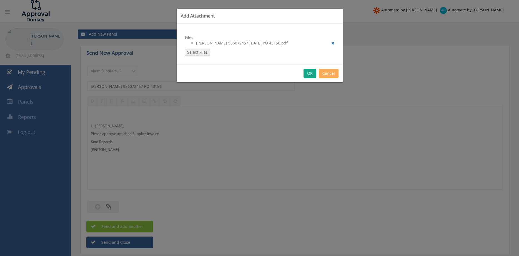
click at [311, 72] on button "OK" at bounding box center [310, 73] width 13 height 9
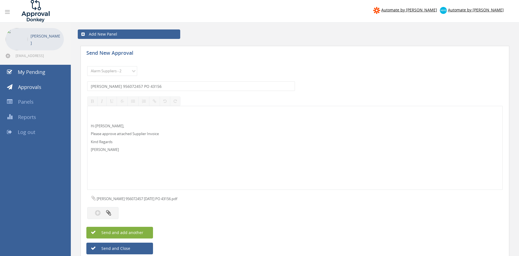
click at [146, 235] on button "Send and add another" at bounding box center [119, 233] width 67 height 12
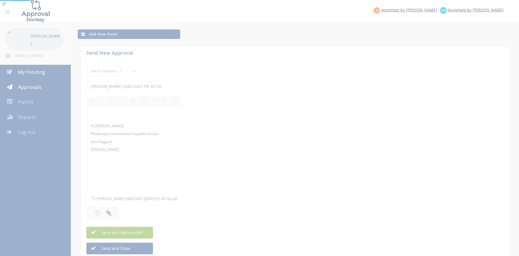
select select
